Goal: Information Seeking & Learning: Understand process/instructions

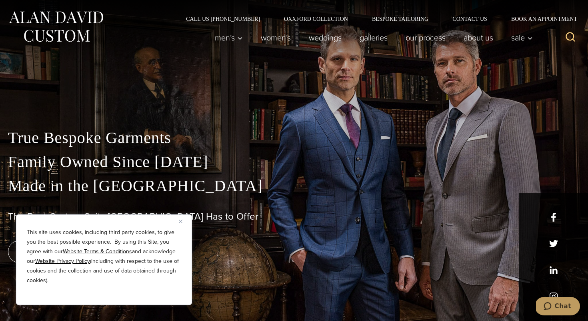
click at [181, 220] on img "Close" at bounding box center [181, 221] width 4 height 4
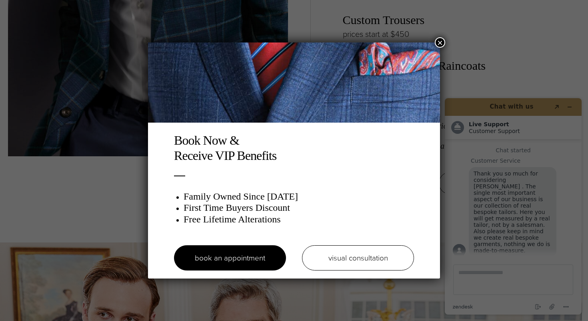
click at [437, 41] on button "×" at bounding box center [440, 42] width 10 height 10
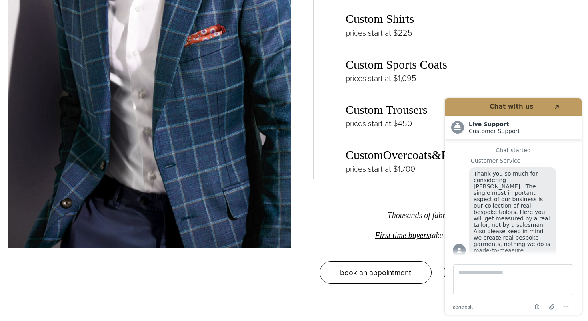
scroll to position [1298, 0]
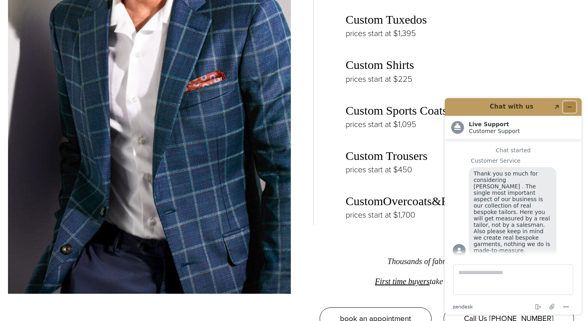
click at [572, 106] on icon "Minimize widget" at bounding box center [570, 107] width 6 height 6
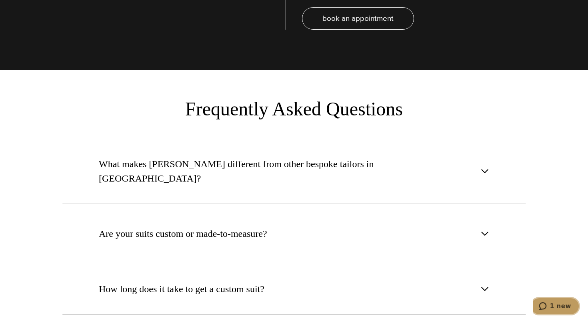
scroll to position [2891, 0]
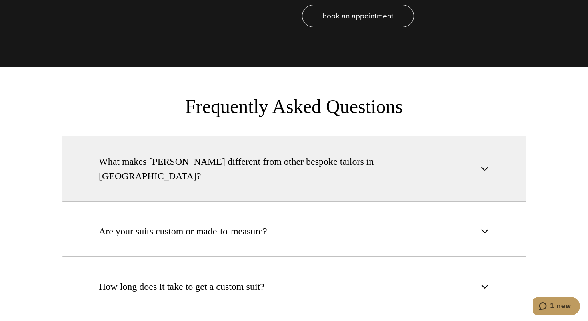
click at [260, 154] on span "What makes Alan David different from other bespoke tailors in NYC?" at bounding box center [287, 168] width 377 height 29
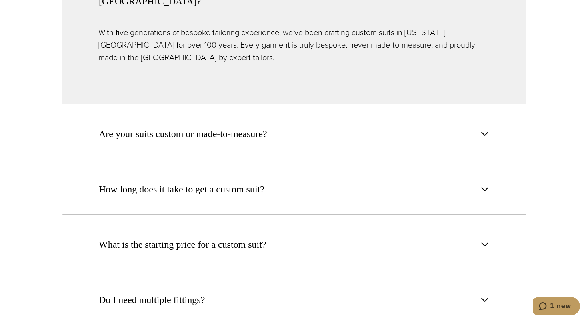
scroll to position [3070, 0]
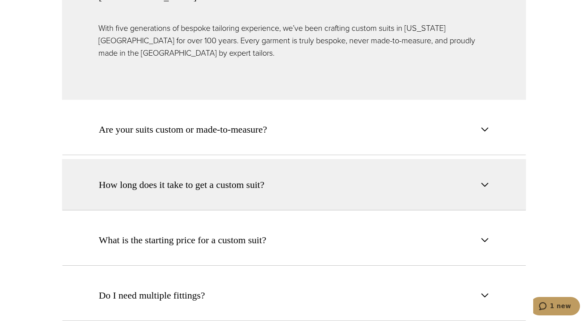
click at [254, 164] on button "How long does it take to get a custom suit?" at bounding box center [294, 184] width 464 height 51
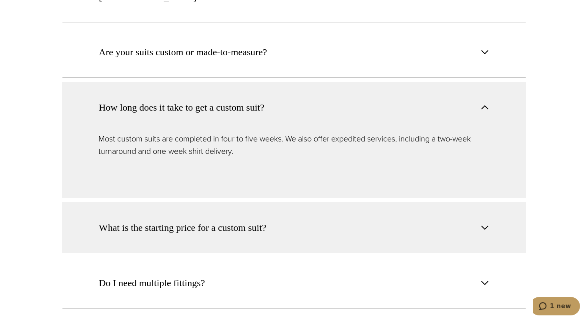
click at [241, 212] on button "What is the starting price for a custom suit?" at bounding box center [294, 227] width 464 height 51
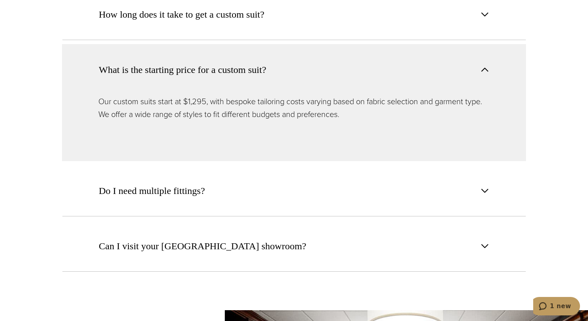
scroll to position [3188, 0]
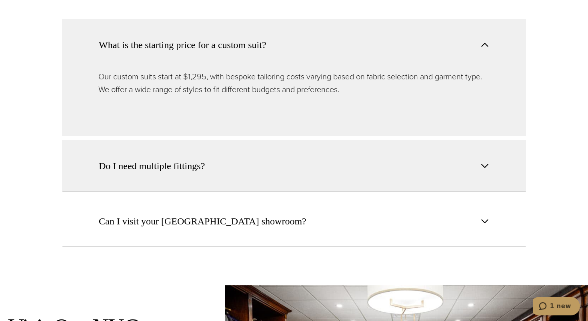
click at [213, 152] on button "Do I need multiple fittings?" at bounding box center [294, 165] width 464 height 51
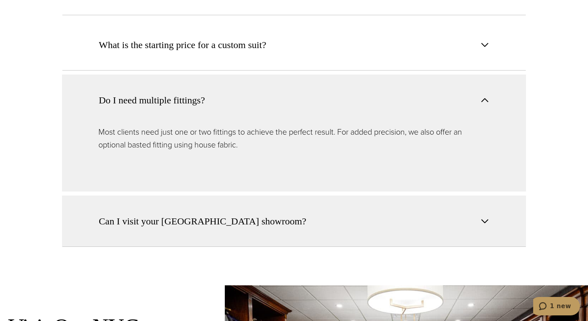
click at [198, 195] on button "Can I visit your NYC showroom?" at bounding box center [294, 220] width 464 height 51
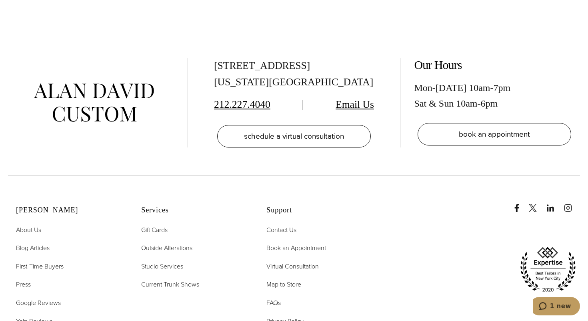
scroll to position [3980, 0]
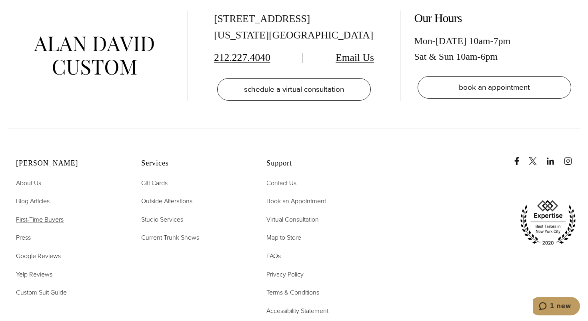
click at [36, 215] on span "First-Time Buyers" at bounding box center [40, 219] width 48 height 9
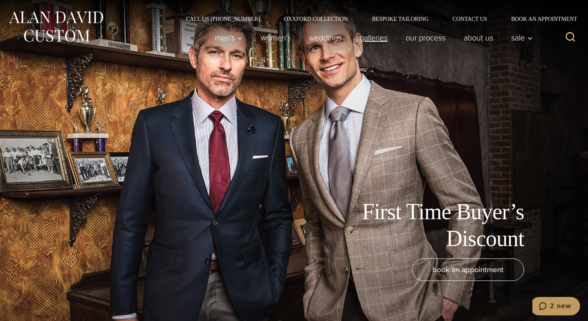
click at [376, 40] on link "Galleries" at bounding box center [374, 38] width 46 height 16
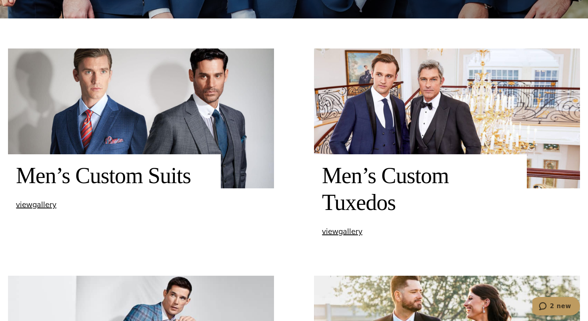
scroll to position [305, 0]
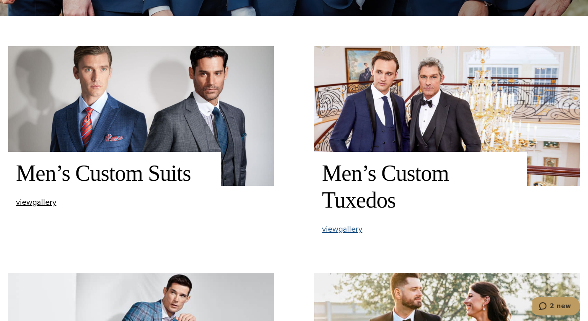
click at [347, 226] on span "view Men’s Custom Tuxedos gallery" at bounding box center [342, 229] width 40 height 12
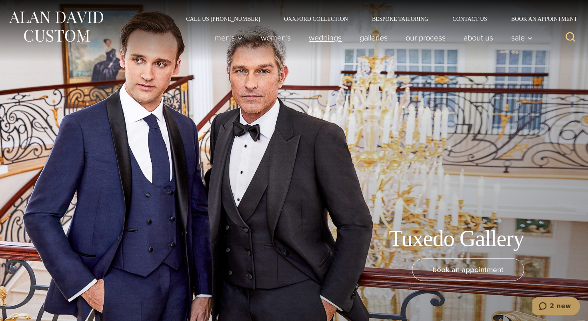
click at [329, 37] on link "weddings" at bounding box center [325, 38] width 51 height 16
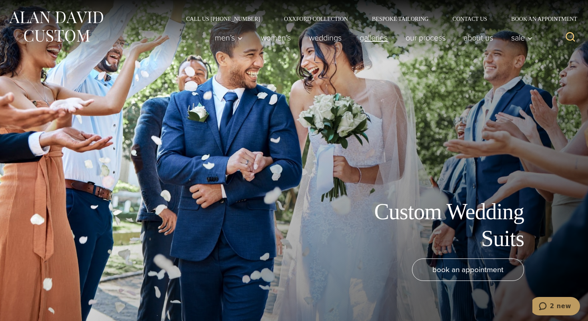
click at [366, 39] on link "Galleries" at bounding box center [374, 38] width 46 height 16
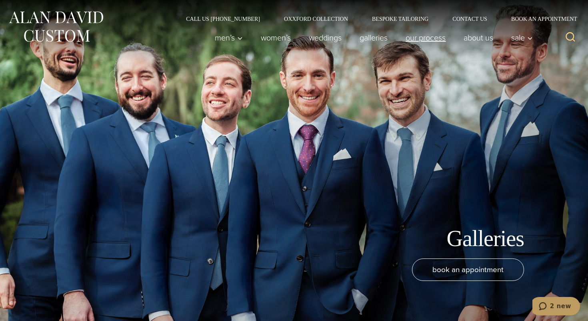
click at [424, 42] on link "Our Process" at bounding box center [426, 38] width 58 height 16
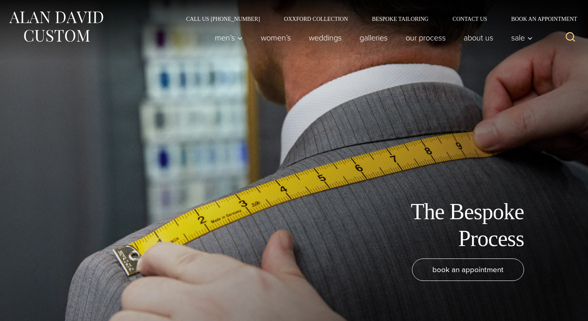
click at [422, 38] on link "Our Process" at bounding box center [426, 38] width 58 height 16
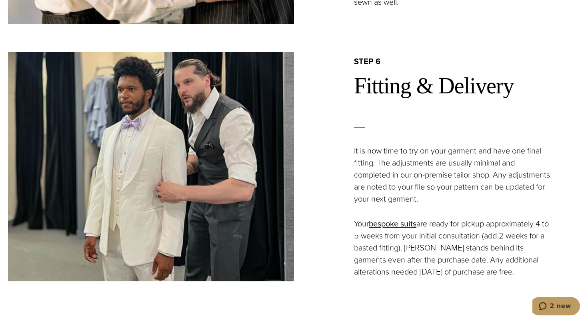
scroll to position [1766, 0]
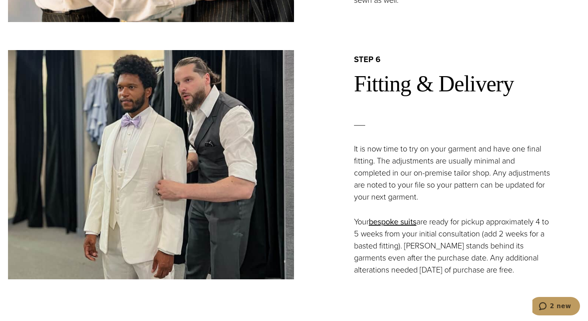
click at [346, 192] on div "step 6 Fitting & Delivery It is now time to try on your garment and have one fi…" at bounding box center [437, 164] width 286 height 221
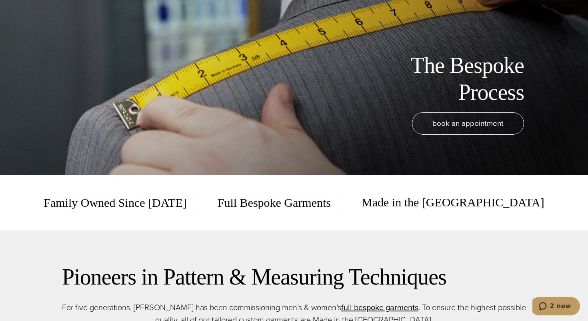
scroll to position [0, 0]
